Goal: Task Accomplishment & Management: Complete application form

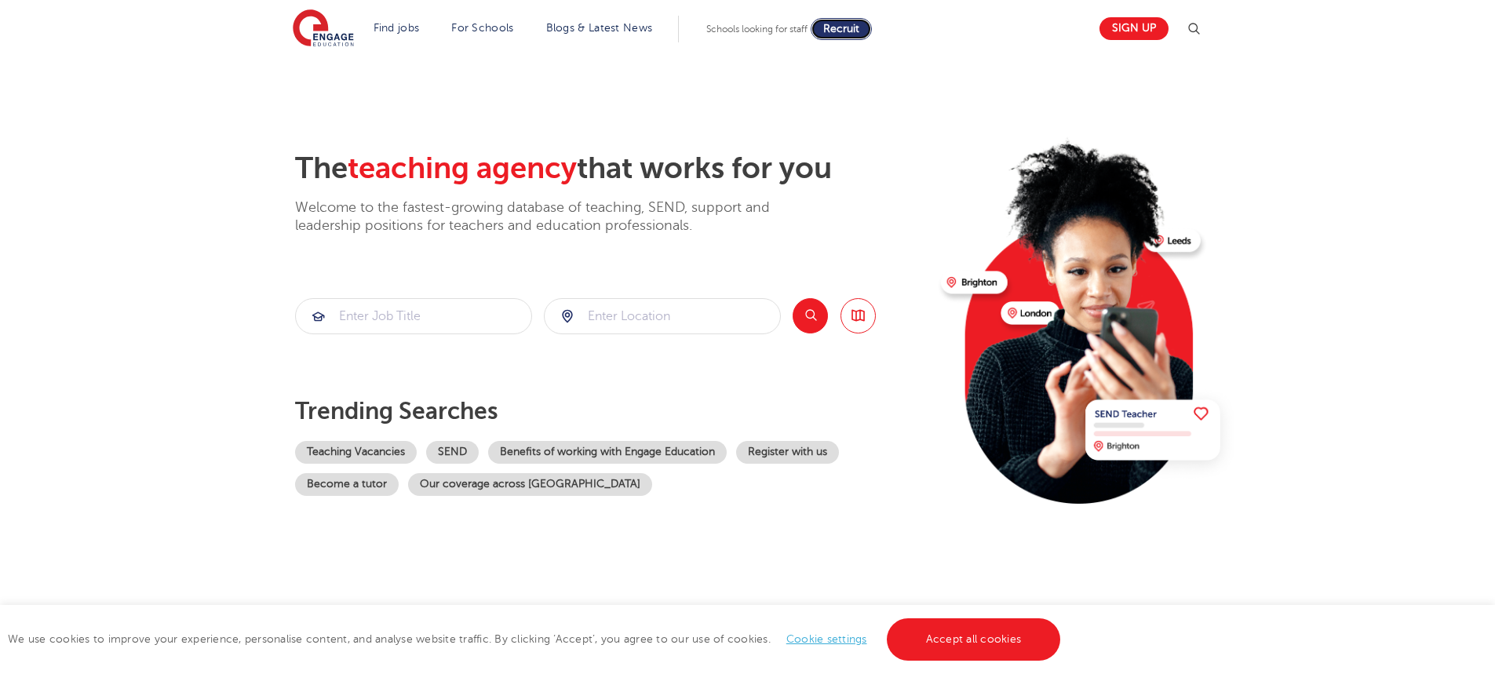
click at [853, 28] on span "Recruit" at bounding box center [841, 29] width 36 height 12
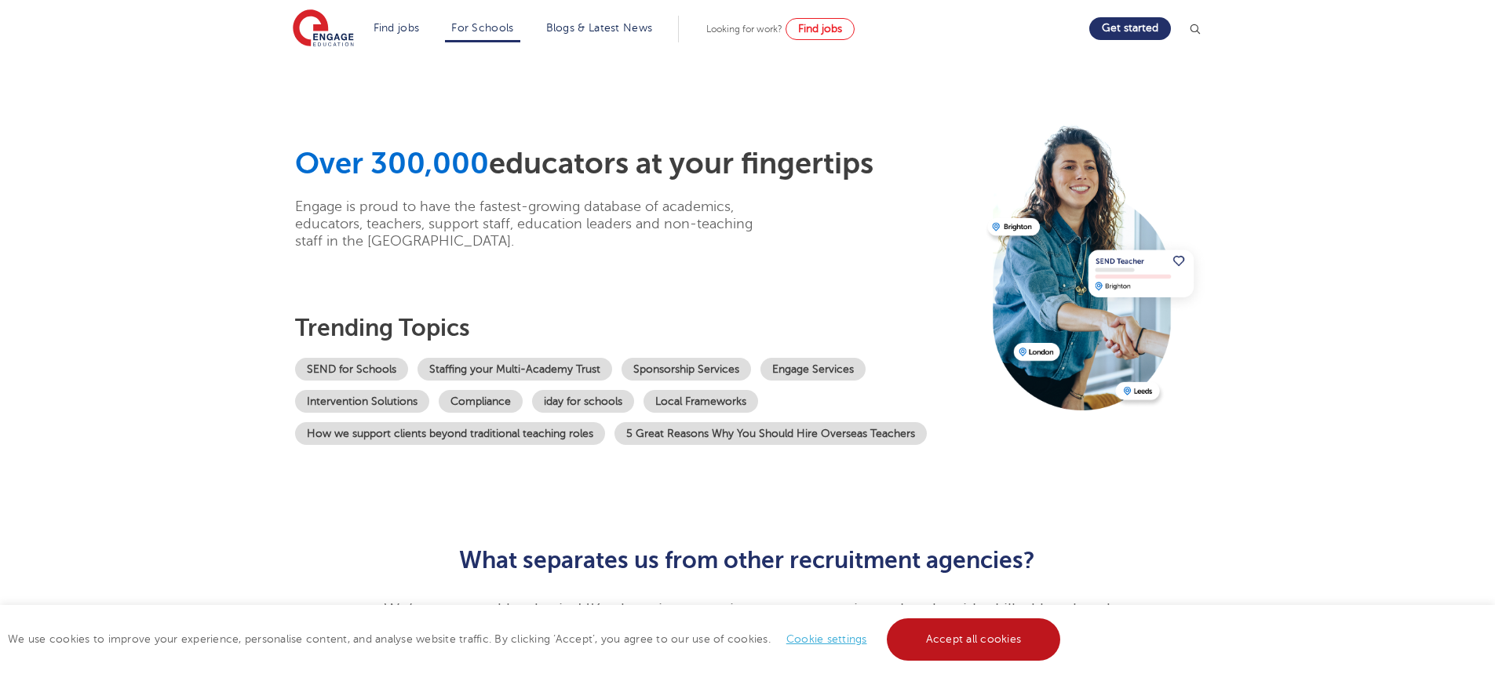
click at [925, 640] on link "Accept all cookies" at bounding box center [974, 640] width 174 height 42
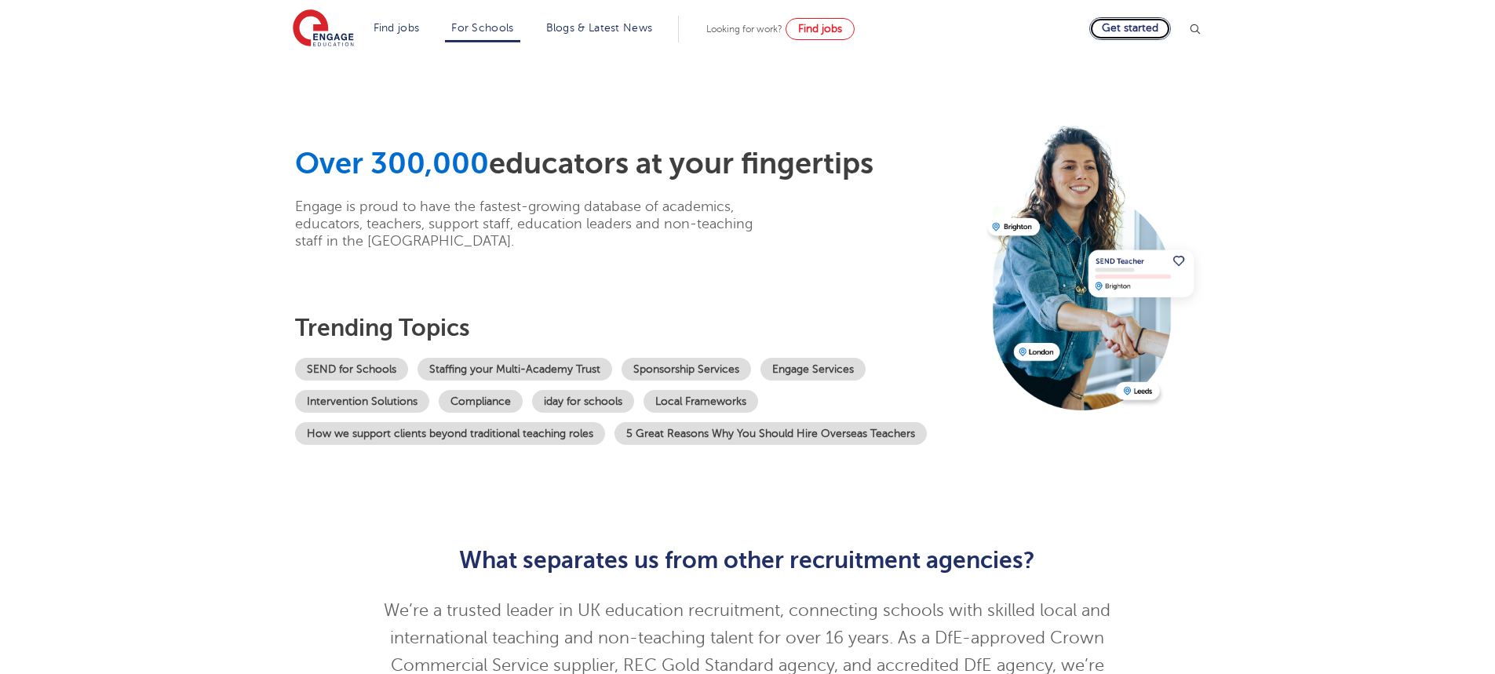
click at [1151, 27] on link "Get started" at bounding box center [1130, 28] width 82 height 23
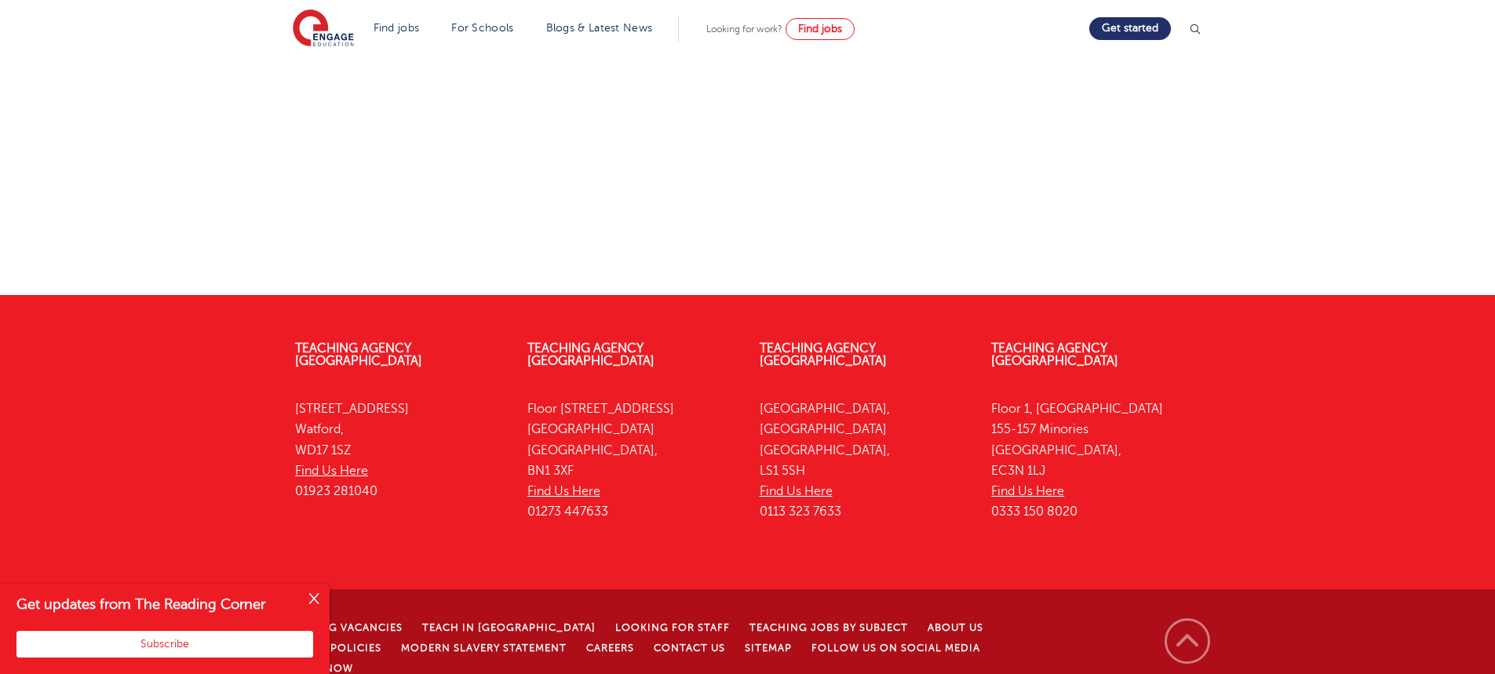
scroll to position [757, 0]
